Goal: Task Accomplishment & Management: Complete application form

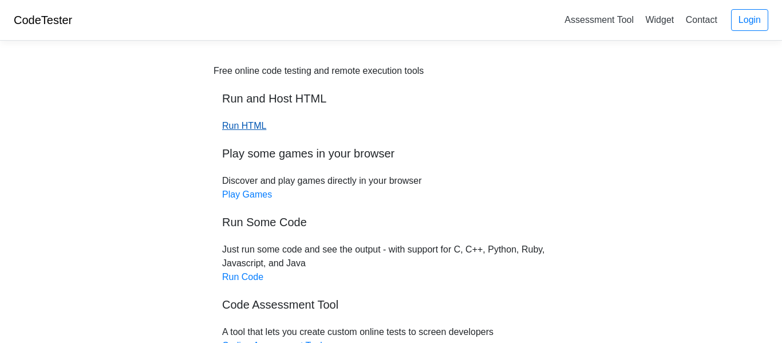
click at [242, 122] on link "Run HTML" at bounding box center [244, 126] width 44 height 10
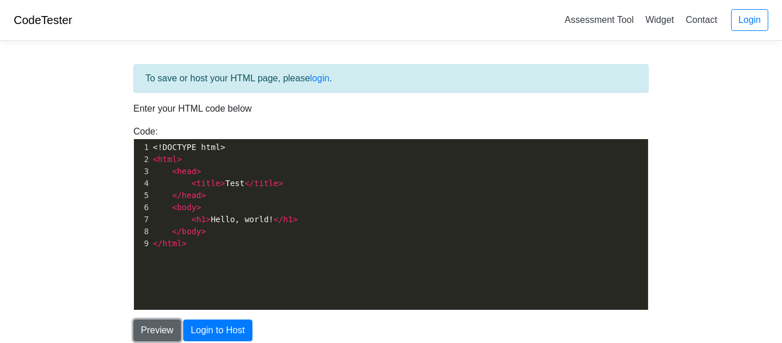
click at [152, 329] on button "Preview" at bounding box center [157, 331] width 48 height 22
click at [753, 19] on link "Login" at bounding box center [749, 20] width 37 height 22
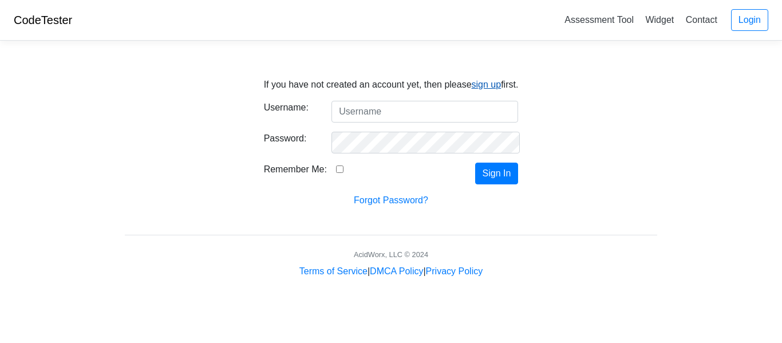
click at [490, 80] on link "sign up" at bounding box center [487, 85] width 30 height 10
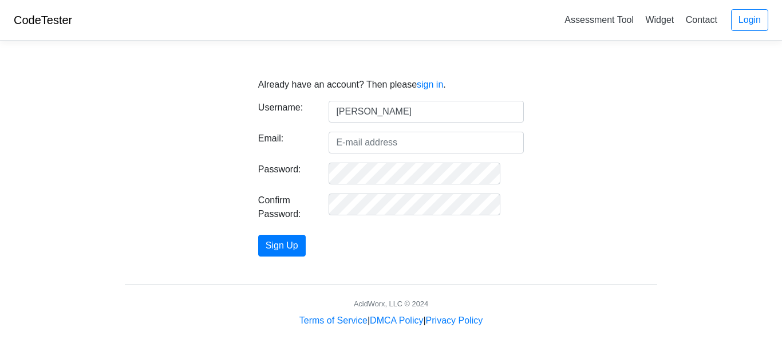
type input "Hunter Lanter"
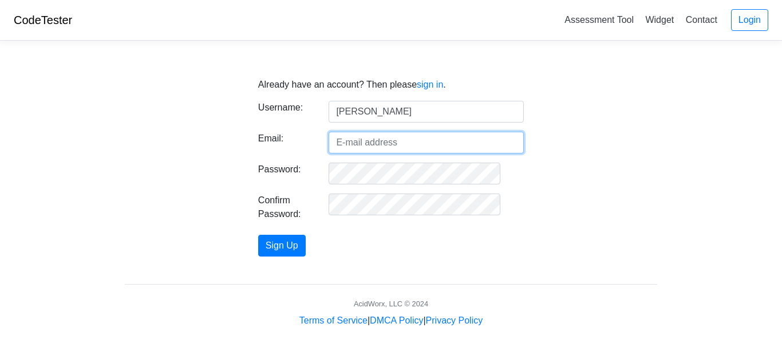
click at [444, 145] on input "Email:" at bounding box center [426, 143] width 195 height 22
type input "l"
type input "hunterlanter3@gmail.com"
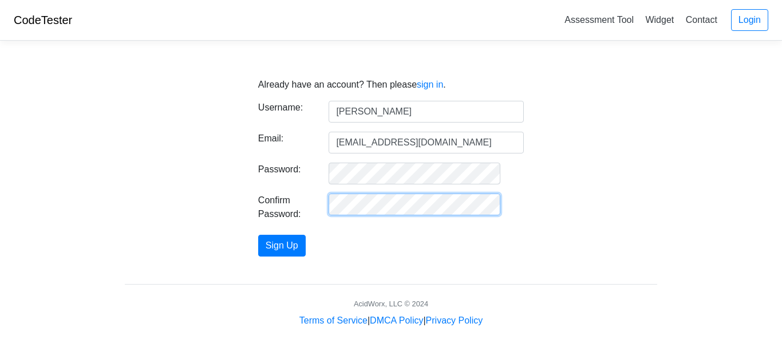
click at [258, 235] on button "Sign Up" at bounding box center [282, 246] width 48 height 22
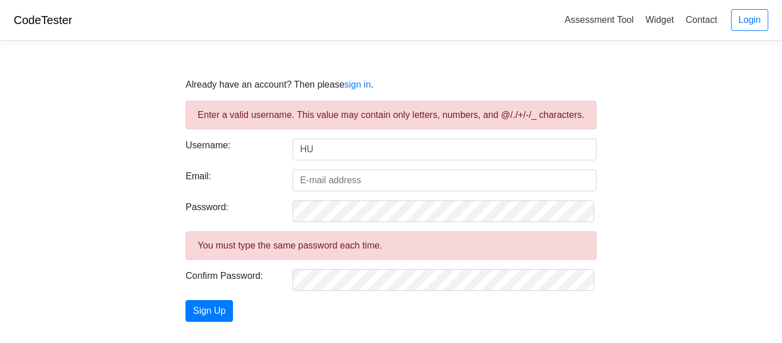
type input "H"
type input "The_Chosen_One"
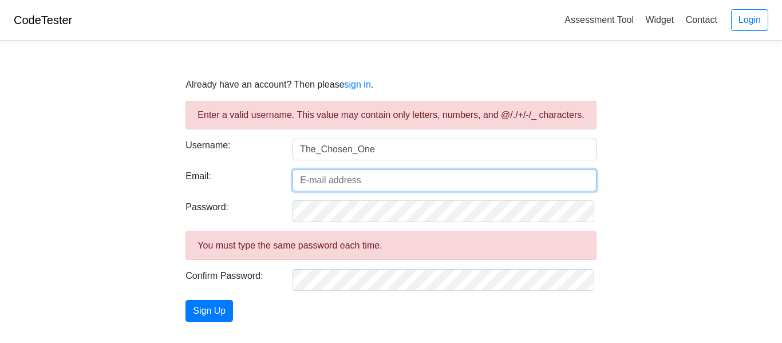
click at [339, 187] on input "Email:" at bounding box center [445, 181] width 304 height 22
type input "hunterlanter3@gmail.com"
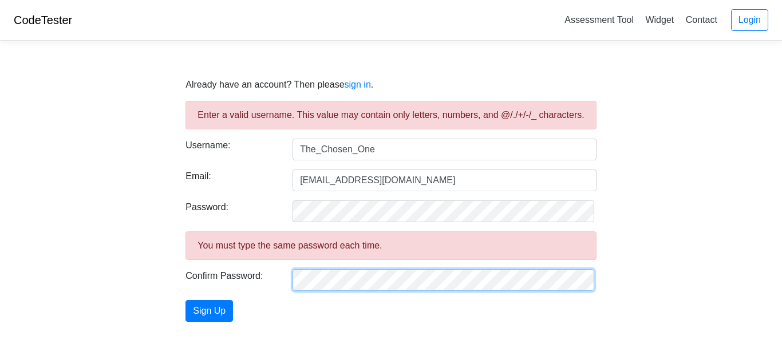
click at [186, 300] on button "Sign Up" at bounding box center [210, 311] width 48 height 22
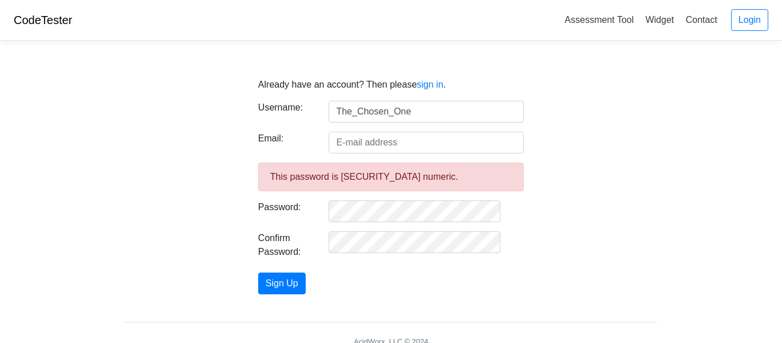
type input "The_Chosen_One"
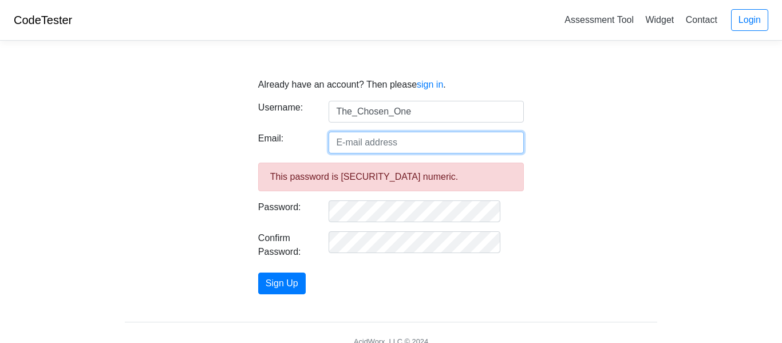
click at [381, 143] on input "Email:" at bounding box center [426, 143] width 195 height 22
type input "[EMAIL_ADDRESS][DOMAIN_NAME]"
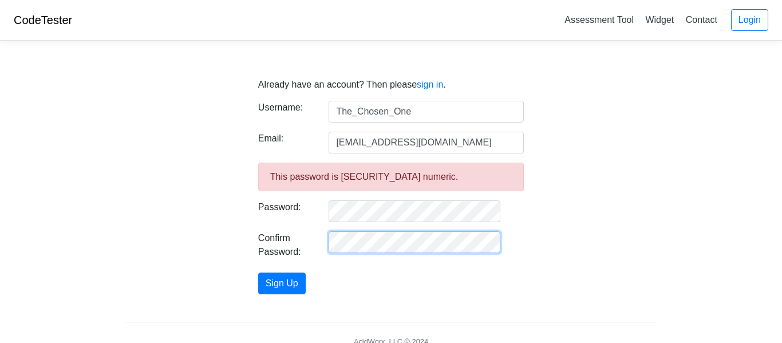
click at [258, 273] on button "Sign Up" at bounding box center [282, 284] width 48 height 22
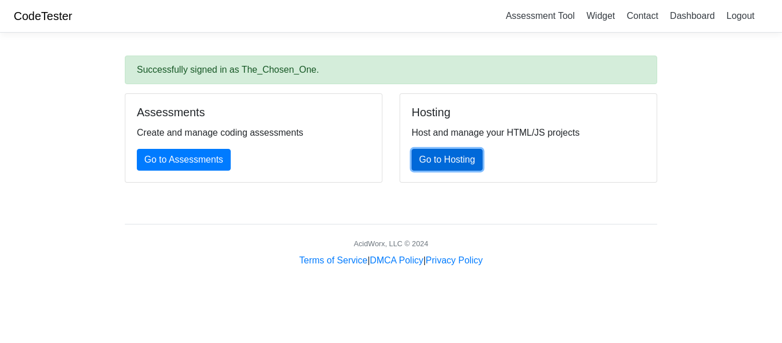
click at [446, 164] on link "Go to Hosting" at bounding box center [447, 160] width 71 height 22
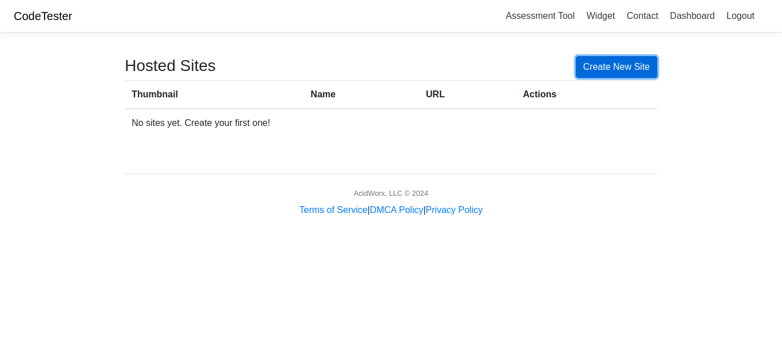
click at [599, 75] on link "Create New Site" at bounding box center [617, 67] width 82 height 22
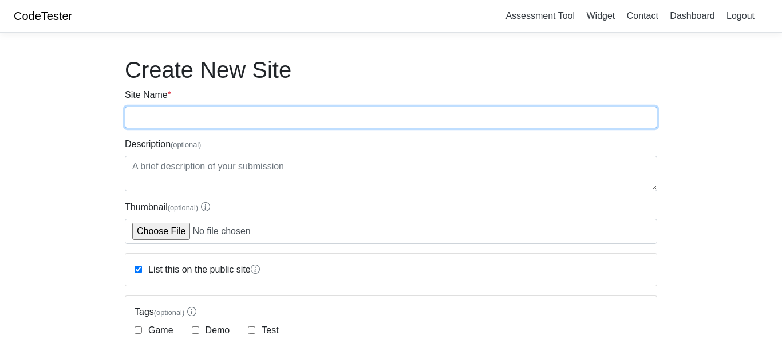
click at [312, 121] on input "Site Name *" at bounding box center [391, 118] width 533 height 22
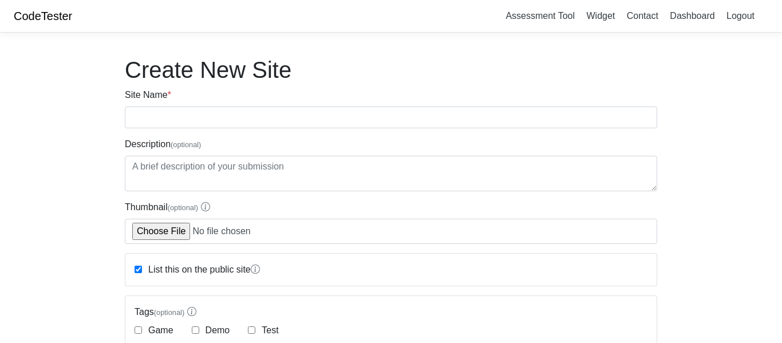
click at [154, 332] on label "Game" at bounding box center [159, 331] width 27 height 14
click at [142, 332] on input "Game" at bounding box center [138, 329] width 7 height 7
checkbox input "true"
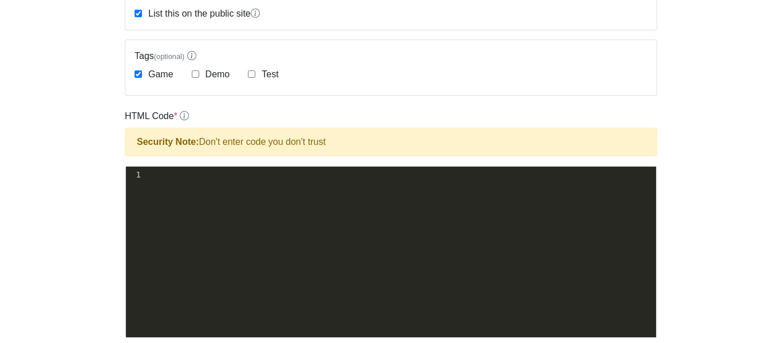
scroll to position [245, 0]
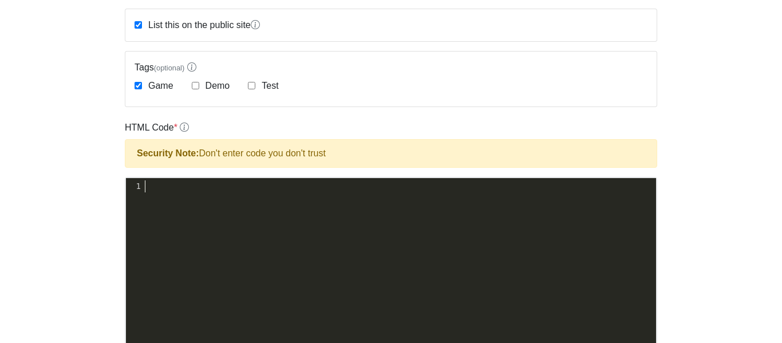
click at [219, 258] on div "xxxxxxxxxx 1 ​" at bounding box center [400, 272] width 548 height 188
type textarea "fad"
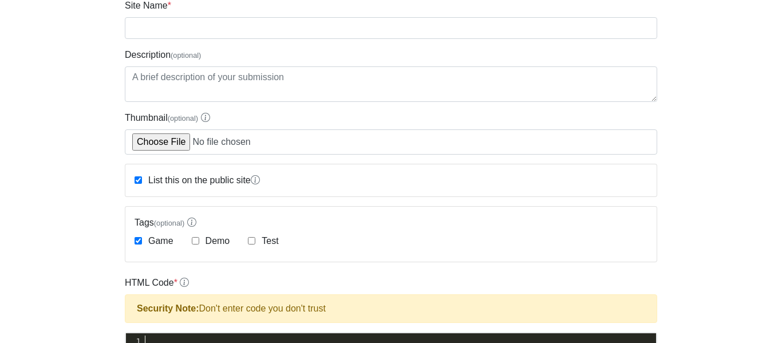
scroll to position [86, 0]
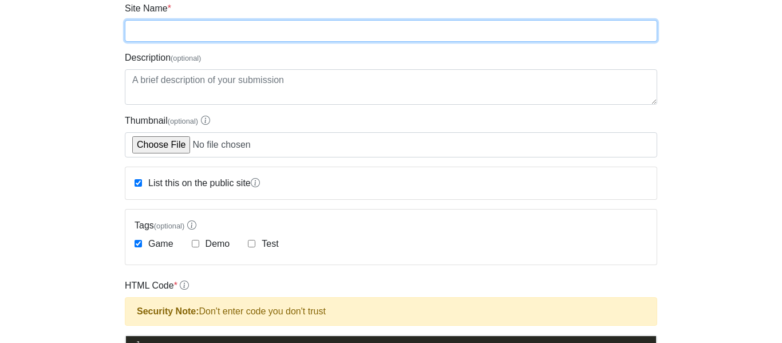
click at [192, 29] on input "Site Name *" at bounding box center [391, 31] width 533 height 22
type input "Umblocked games"
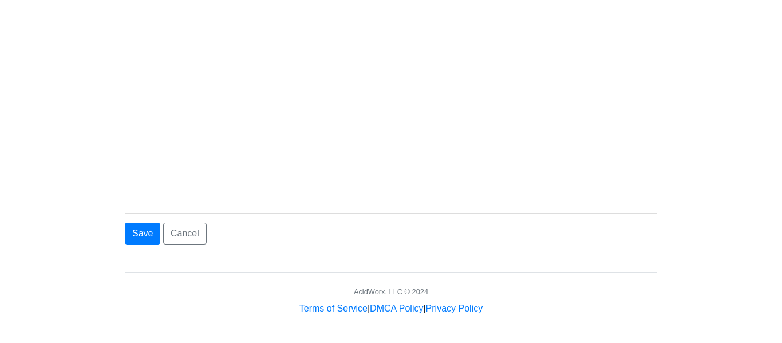
scroll to position [667, 0]
